Goal: Transaction & Acquisition: Purchase product/service

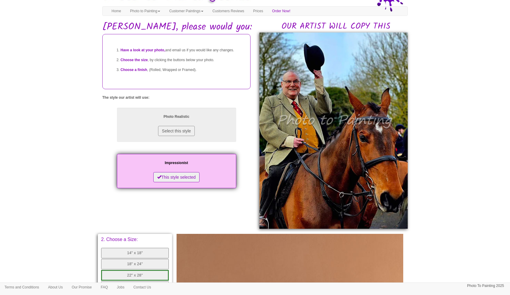
scroll to position [20, 0]
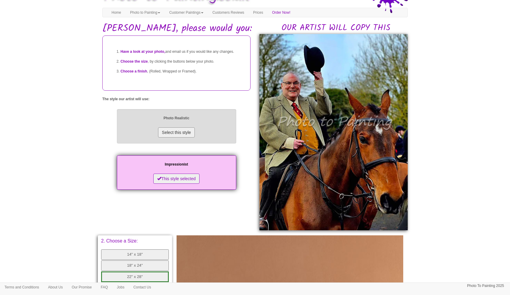
click at [165, 137] on button "Select this style" at bounding box center [176, 132] width 37 height 10
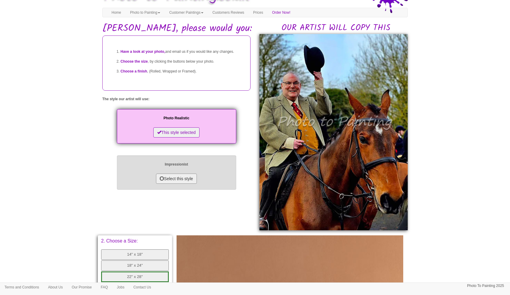
click at [162, 184] on button "Select this style" at bounding box center [176, 179] width 41 height 10
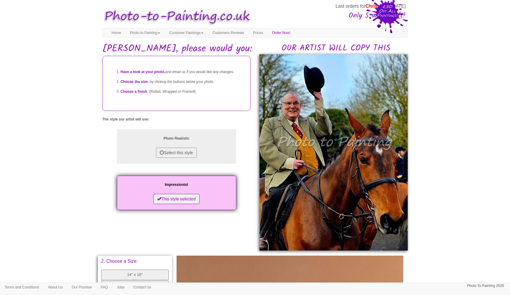
scroll to position [0, 0]
click at [447, 138] on body "Your painting - risk free Last orders for Christmas - [DATE] Only 5 weeks left!…" at bounding box center [255, 254] width 510 height 503
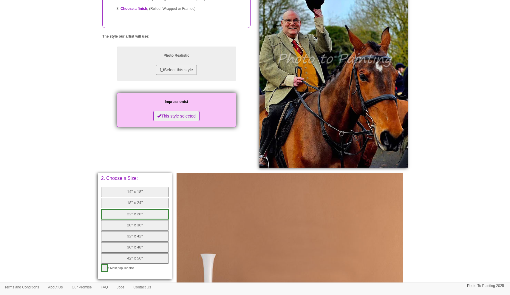
scroll to position [84, 0]
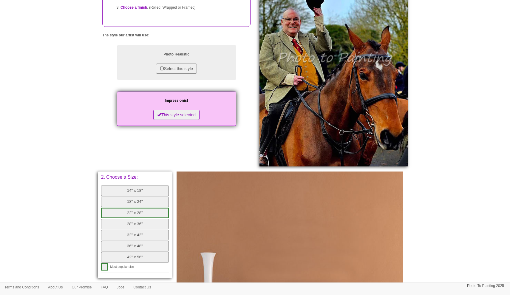
click at [73, 218] on body "Your painting - risk free Last orders for Christmas - [DATE] Only 5 weeks left!…" at bounding box center [255, 170] width 510 height 503
click at [113, 230] on button "32" x 42"" at bounding box center [135, 235] width 68 height 10
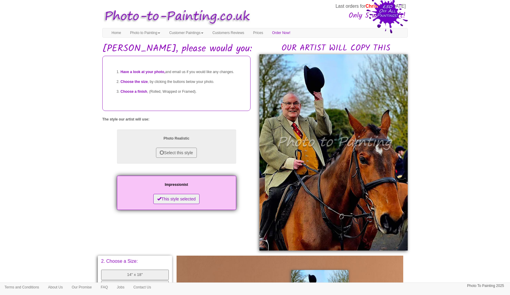
scroll to position [0, 0]
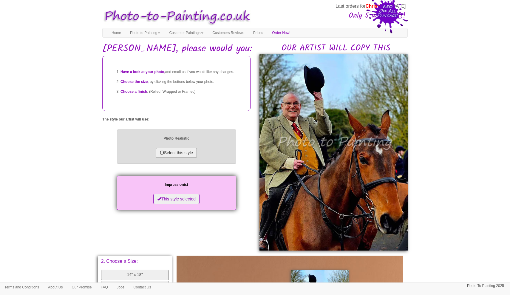
click at [172, 158] on button "Select this style" at bounding box center [176, 153] width 41 height 10
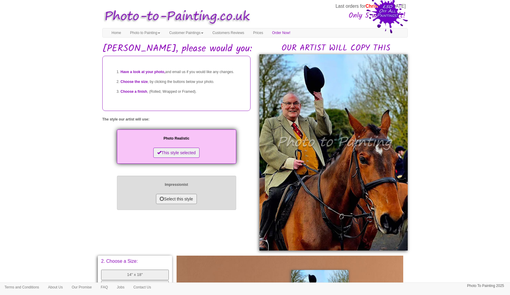
click at [165, 204] on button "Select this style" at bounding box center [176, 199] width 41 height 10
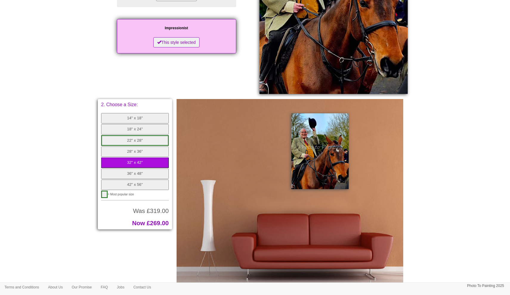
scroll to position [184, 0]
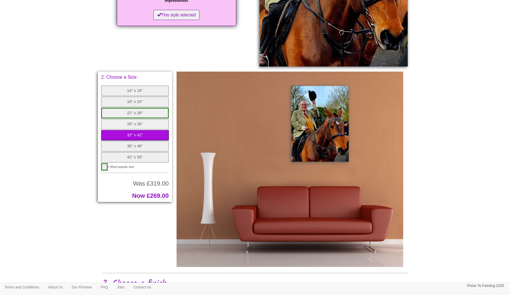
click at [139, 120] on button "28" x 36"" at bounding box center [135, 124] width 68 height 10
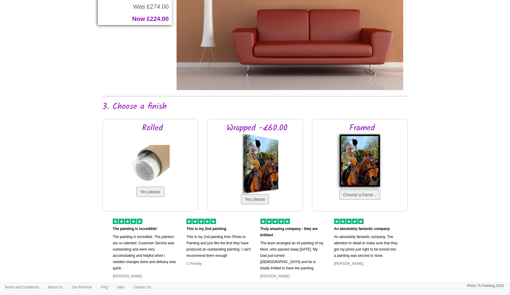
scroll to position [364, 0]
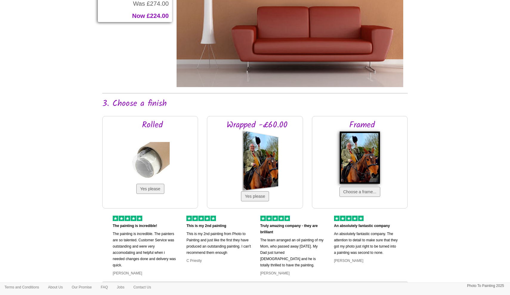
click at [357, 156] on img at bounding box center [360, 157] width 40 height 52
click at [359, 194] on button "Choose a frame..." at bounding box center [359, 192] width 41 height 10
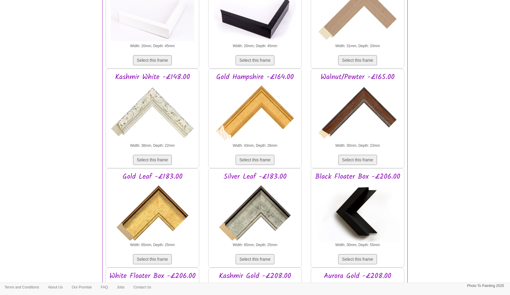
scroll to position [716, 0]
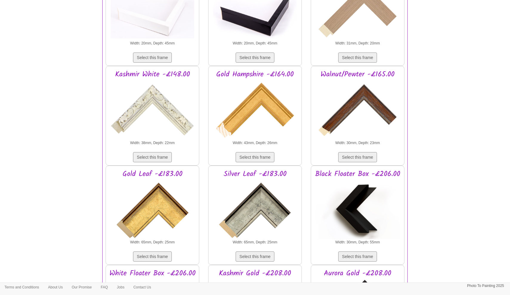
click at [166, 205] on img at bounding box center [153, 209] width 84 height 60
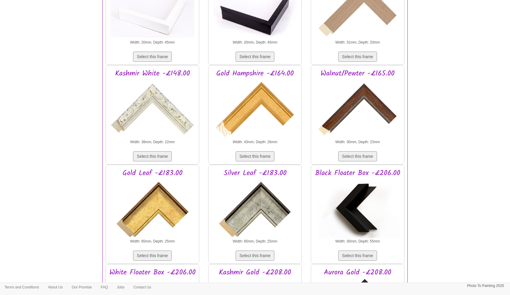
drag, startPoint x: 151, startPoint y: 254, endPoint x: 158, endPoint y: 252, distance: 7.5
click at [153, 253] on button "Select this frame" at bounding box center [152, 255] width 39 height 10
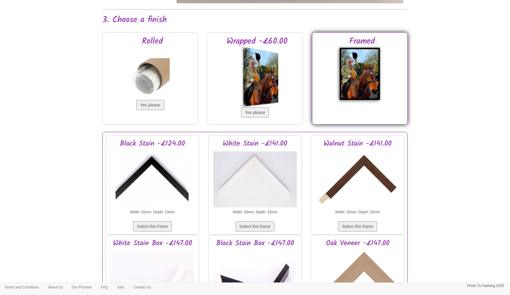
scroll to position [448, 0]
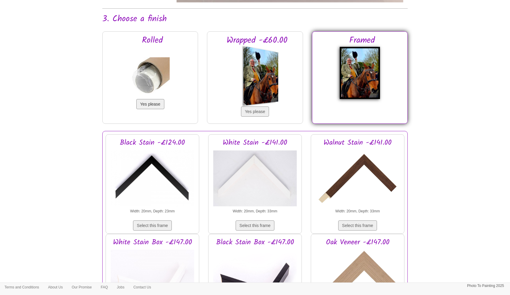
click at [142, 105] on button "Yes please" at bounding box center [150, 104] width 28 height 10
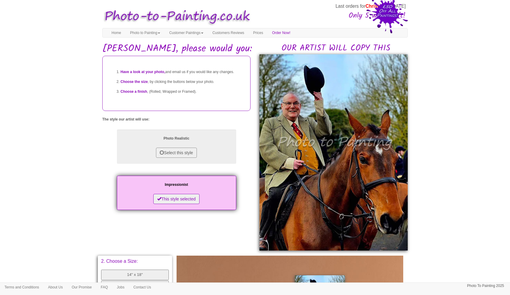
scroll to position [0, 0]
